Goal: Information Seeking & Learning: Learn about a topic

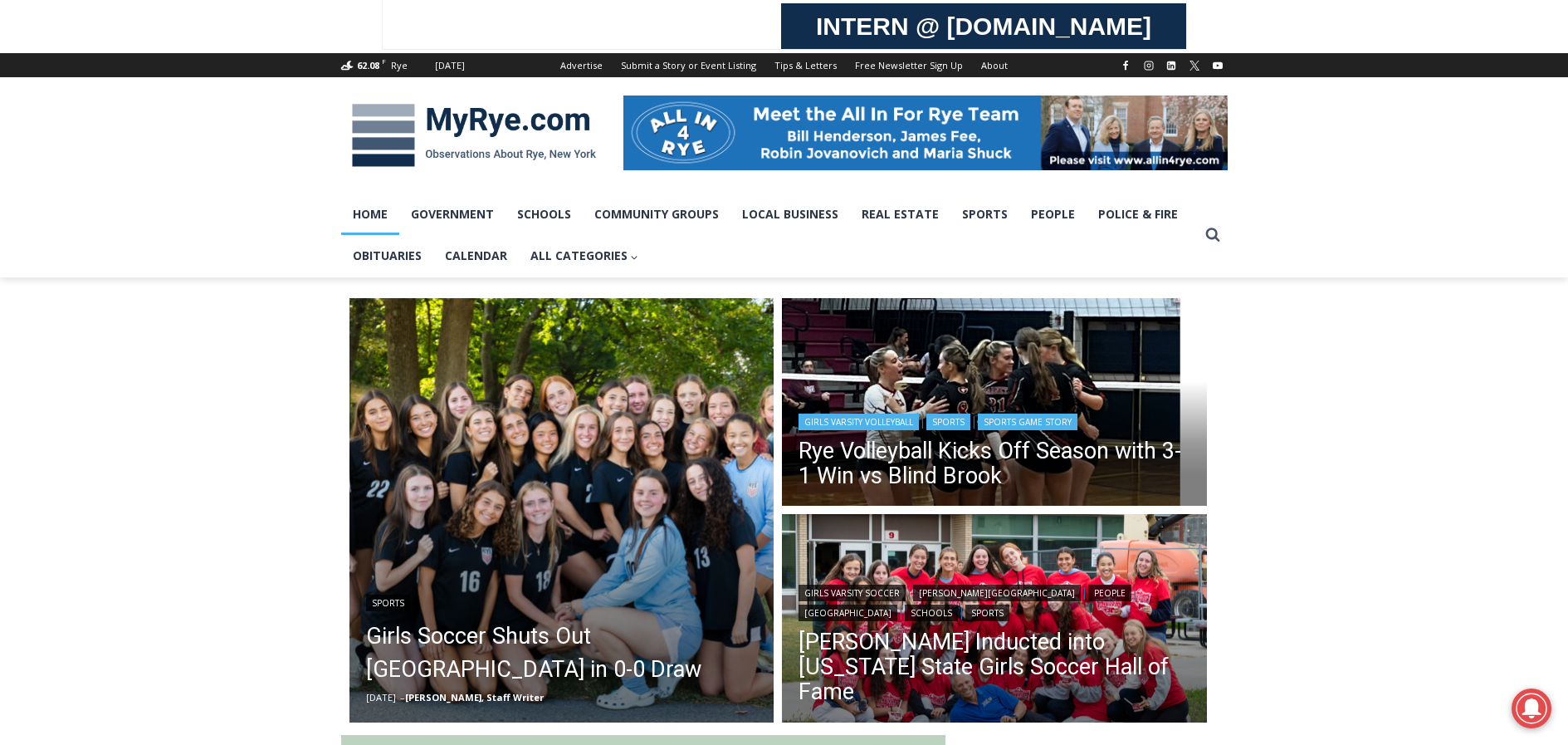
click at [1059, 361] on img "Read More Rye Volleyball Kicks Off Season with 3-1 Win vs Blind Brook" at bounding box center [994, 405] width 425 height 213
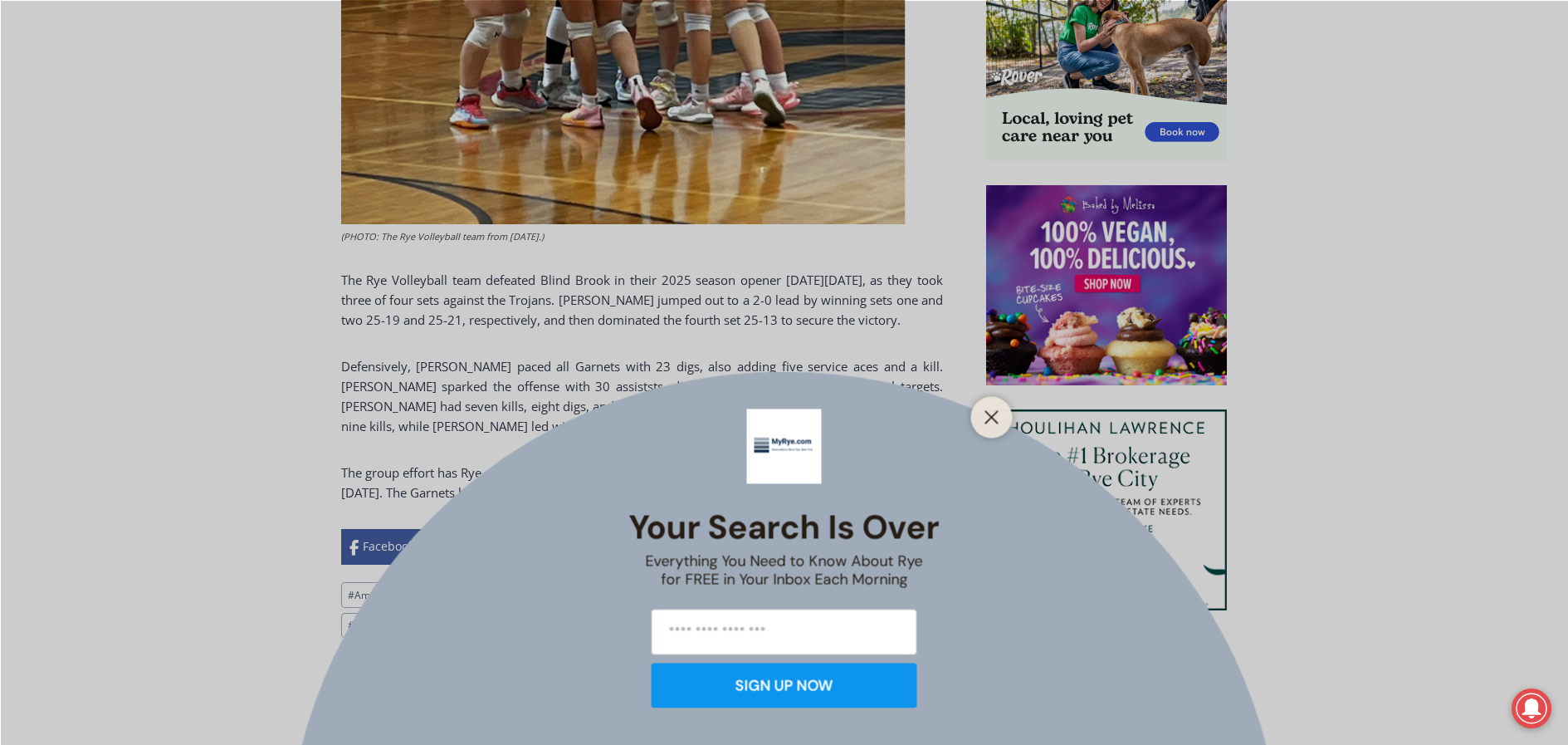
scroll to position [1163, 0]
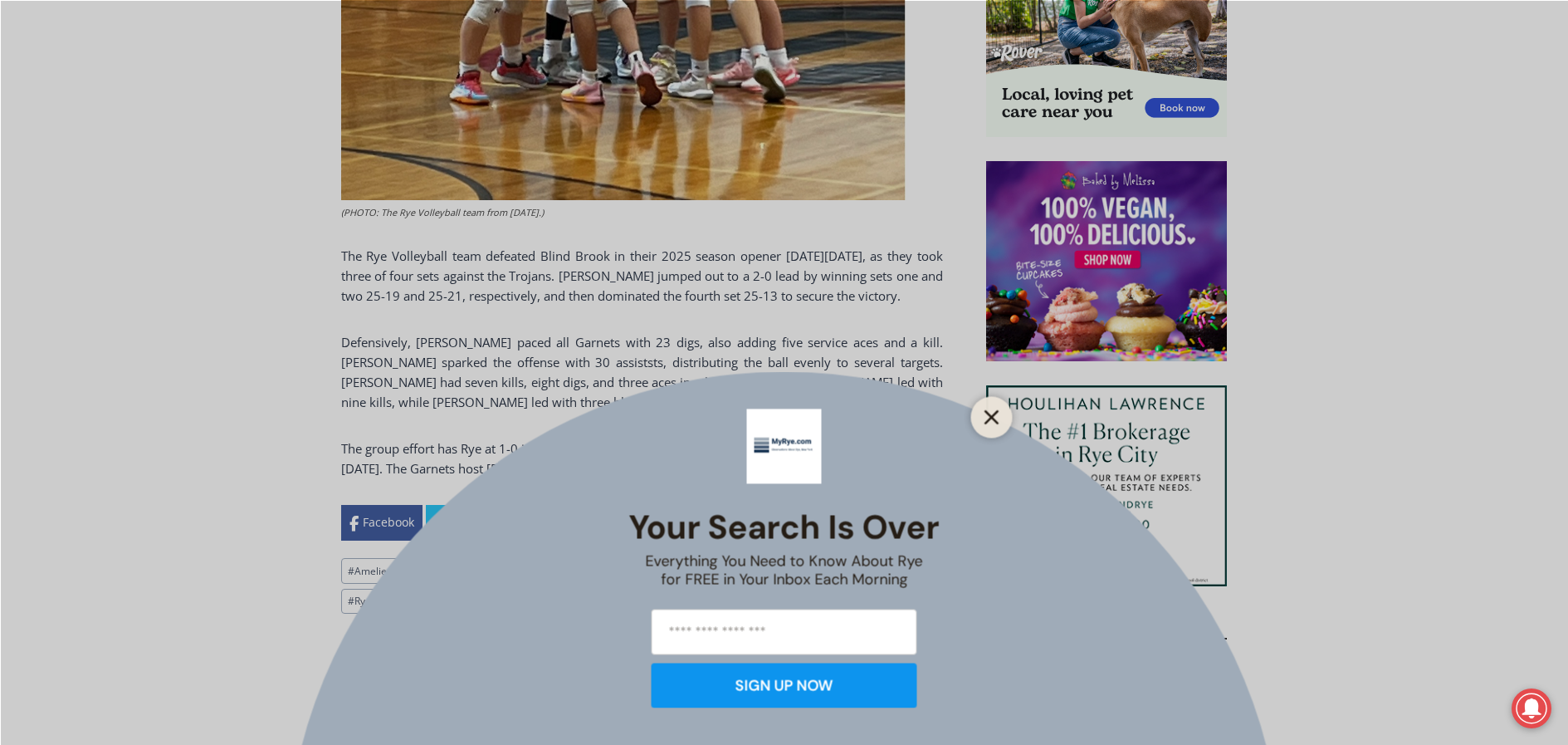
click at [991, 416] on line "Close" at bounding box center [992, 417] width 12 height 12
